Goal: Information Seeking & Learning: Find specific fact

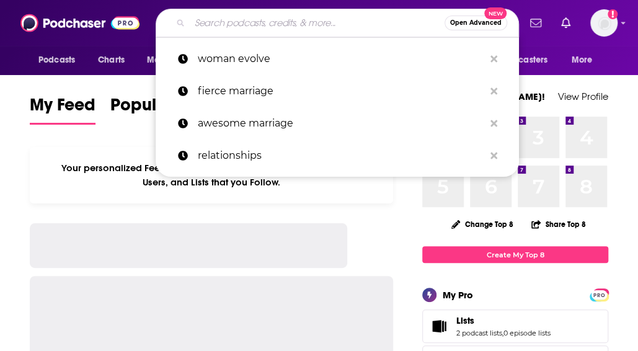
click at [341, 30] on input "Search podcasts, credits, & more..." at bounding box center [317, 23] width 255 height 20
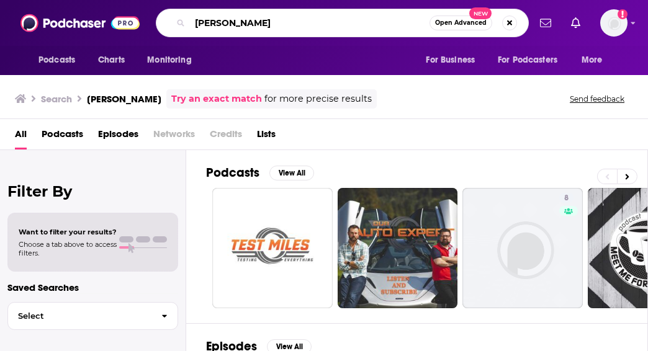
click at [231, 22] on input "[PERSON_NAME]" at bounding box center [309, 23] width 239 height 20
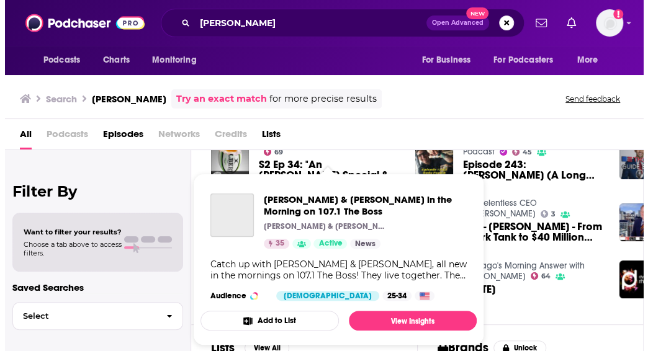
scroll to position [53, 0]
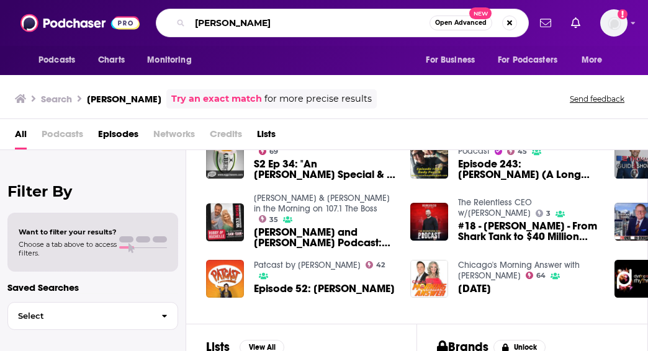
click at [233, 24] on input "[PERSON_NAME]" at bounding box center [309, 23] width 239 height 20
type input "[PERSON_NAME]"
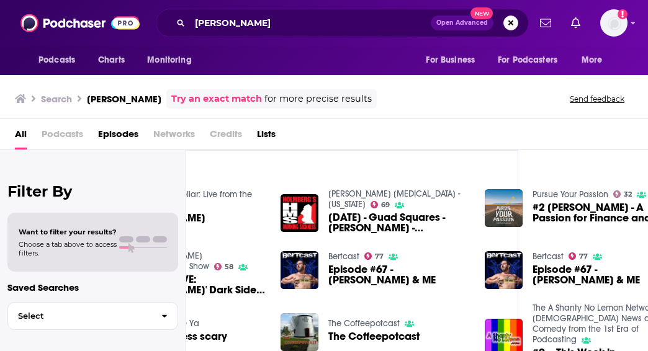
scroll to position [0, 156]
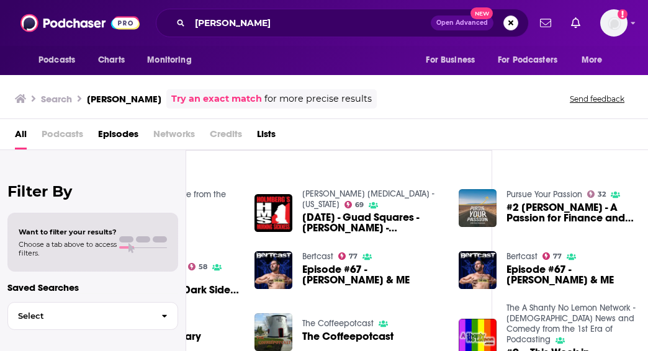
click at [53, 125] on span "Podcasts" at bounding box center [63, 136] width 42 height 25
click at [61, 133] on span "Podcasts" at bounding box center [63, 136] width 42 height 25
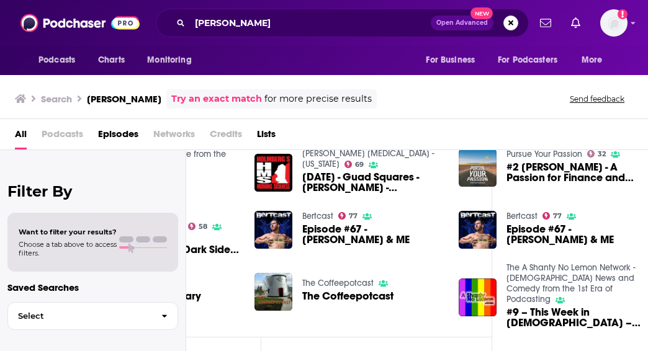
scroll to position [41, 156]
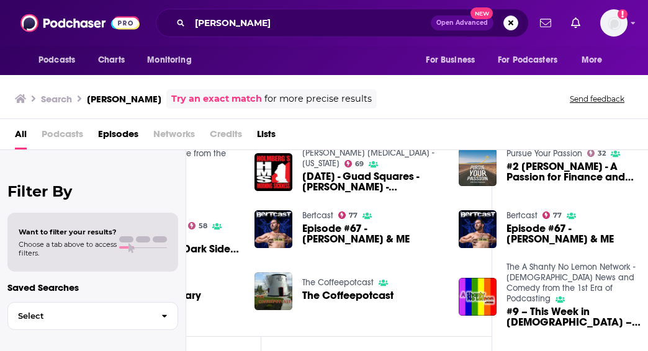
click at [143, 102] on h3 "[PERSON_NAME]" at bounding box center [124, 99] width 74 height 12
